Goal: Find specific page/section: Find specific page/section

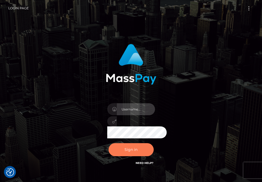
type input "aluasupport"
click at [134, 149] on button "Sign in" at bounding box center [131, 149] width 45 height 13
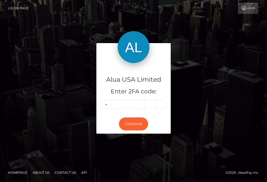
type input "1"
type input "3"
type input "5"
type input "3"
type input "0"
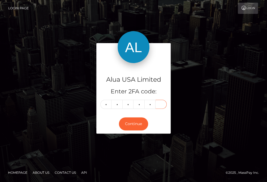
type input "9"
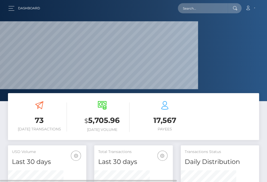
scroll to position [103, 55]
click at [205, 10] on input "text" at bounding box center [203, 8] width 50 height 10
paste input "659a16210a3d5264dc0a2e73"
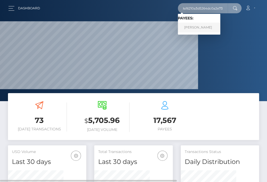
type input "659a16210a3d5264dc0a2e73"
click at [192, 27] on link "Clariza Lopez" at bounding box center [199, 28] width 42 height 10
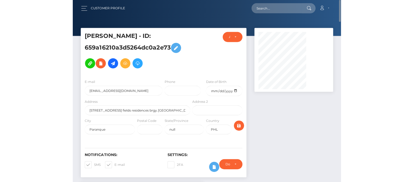
scroll to position [66, 0]
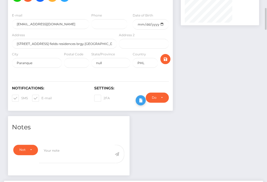
click at [144, 104] on icon at bounding box center [141, 100] width 6 height 7
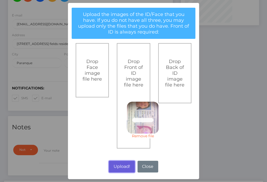
click at [117, 167] on button "Upload!" at bounding box center [122, 166] width 26 height 12
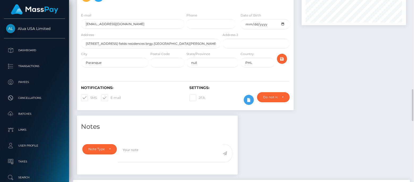
scroll to position [199, 0]
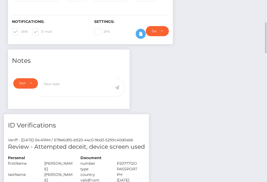
scroll to position [199, 0]
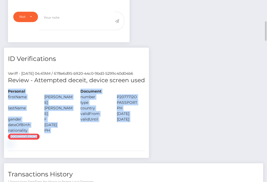
drag, startPoint x: 214, startPoint y: 104, endPoint x: 228, endPoint y: 113, distance: 15.8
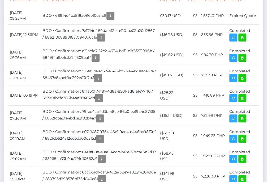
scroll to position [332, 0]
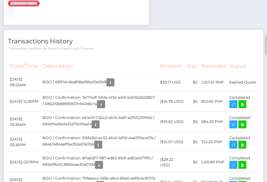
click at [149, 13] on div "document-front" at bounding box center [76, 6] width 145 height 13
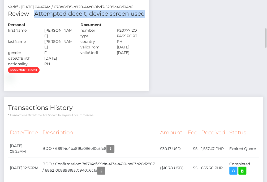
copy h5 "Attempted deceit, device screen used"
drag, startPoint x: 217, startPoint y: 35, endPoint x: 105, endPoint y: 37, distance: 111.8
click at [105, 18] on h5 "Review - Attempted deceit, device screen used" at bounding box center [76, 14] width 137 height 8
copy h5 "Attempted deceit, device screen used"
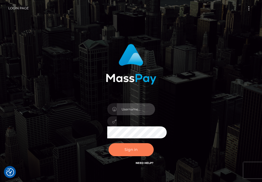
type input "aluasupport"
click at [139, 145] on button "Sign in" at bounding box center [131, 149] width 45 height 13
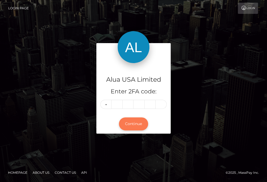
type input "8"
type input "3"
type input "5"
type input "6"
type input "5"
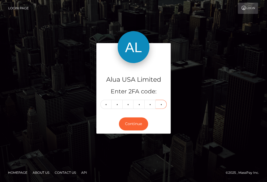
type input "1"
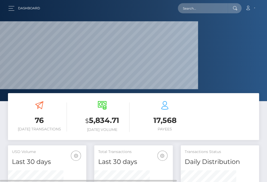
scroll to position [103, 55]
click at [210, 10] on input "text" at bounding box center [203, 8] width 50 height 10
paste input "685d947b1b3a6b8985058f92"
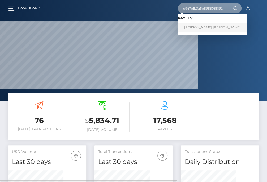
type input "685d947b1b3a6b8985058f92"
click at [198, 29] on link "[PERSON_NAME] [PERSON_NAME]" at bounding box center [212, 28] width 69 height 10
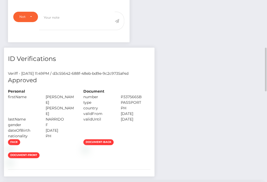
scroll to position [332, 0]
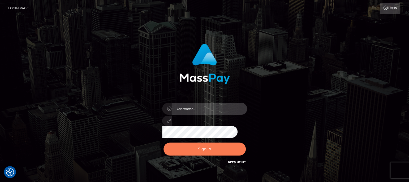
type input "aluasupport"
click at [224, 149] on button "Sign in" at bounding box center [205, 149] width 82 height 13
type input "aluasupport"
click at [224, 146] on button "Sign in" at bounding box center [205, 149] width 82 height 13
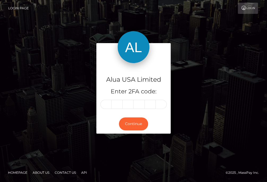
click at [108, 104] on input "text" at bounding box center [105, 104] width 11 height 9
type input "9"
type input "3"
type input "0"
type input "2"
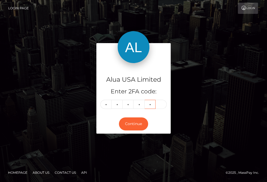
type input "9"
type input "4"
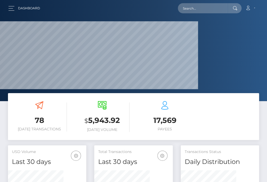
scroll to position [103, 55]
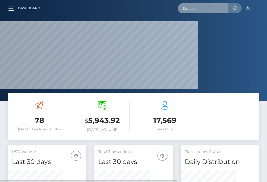
click at [183, 5] on input "text" at bounding box center [203, 8] width 50 height 10
paste input "67c47c7dc32b2a9e5907d6af"
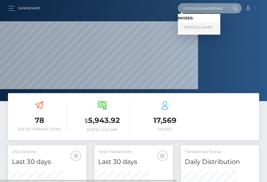
type input "67c47c7dc32b2a9e5907d6af"
click at [201, 27] on link "Grace De Guzman" at bounding box center [199, 28] width 42 height 10
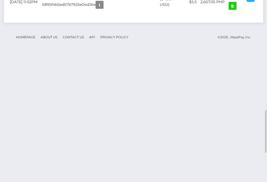
scroll to position [589, 0]
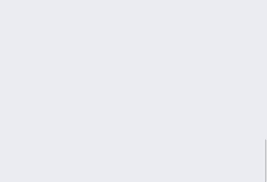
click at [116, 100] on div "Additional Info" at bounding box center [114, 97] width 35 height 10
click at [116, 100] on body "Alua USA Limited Dashboard Transactions Payees Cancellations" at bounding box center [133, 91] width 267 height 182
click at [114, 103] on div at bounding box center [114, 103] width 3 height 2
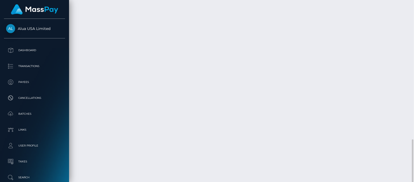
scroll to position [63, 104]
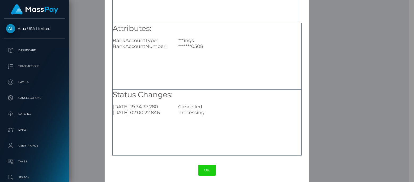
scroll to position [70, 0]
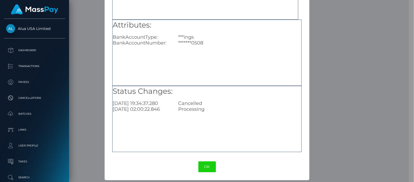
click at [267, 145] on div "× Payout Information Metadata: Array [ 0 ] Attributes: BankAccountType: ***ings…" at bounding box center [207, 91] width 414 height 182
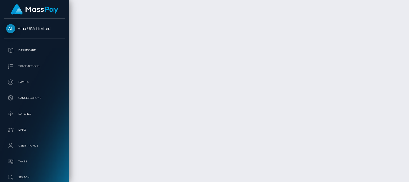
scroll to position [63, 104]
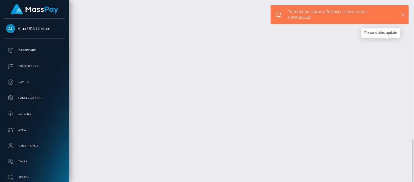
click at [267, 114] on div "Customer Profile Loading... Loading..." at bounding box center [241, 91] width 345 height 182
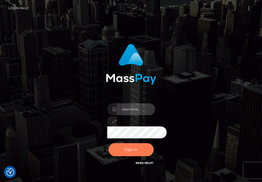
type input "aluasupport"
click at [135, 145] on button "Sign in" at bounding box center [131, 149] width 45 height 13
click at [133, 154] on button "Sign in" at bounding box center [131, 149] width 45 height 13
type input "aluasupport"
click at [127, 151] on button "Sign in" at bounding box center [131, 149] width 45 height 13
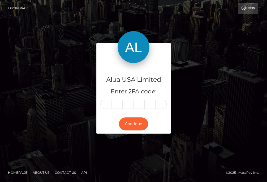
click at [106, 104] on input "text" at bounding box center [105, 104] width 11 height 9
type input "8"
type input "3"
type input "7"
type input "8"
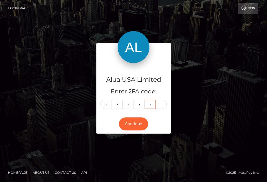
type input "5"
type input "4"
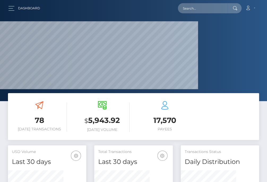
scroll to position [103, 55]
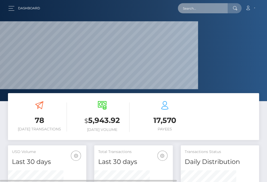
click at [204, 9] on input "text" at bounding box center [203, 8] width 50 height 10
paste input "61f966d97cff7f5d6463a1a5"
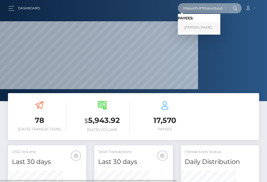
type input "61f966d97cff7f5d6463a1a5"
click at [197, 27] on link "Anna Marie Dizon" at bounding box center [199, 28] width 42 height 10
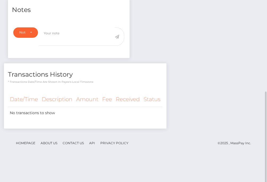
scroll to position [51, 0]
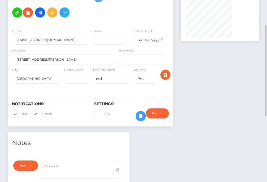
click at [144, 119] on icon at bounding box center [141, 116] width 6 height 7
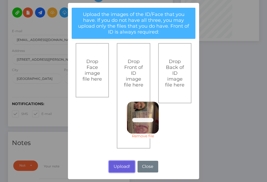
click at [127, 167] on button "Upload!" at bounding box center [122, 166] width 26 height 12
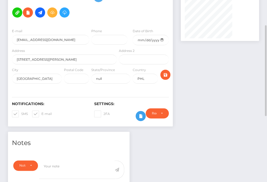
scroll to position [184, 0]
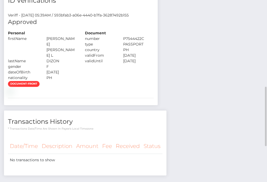
scroll to position [332, 0]
